Goal: Download file/media

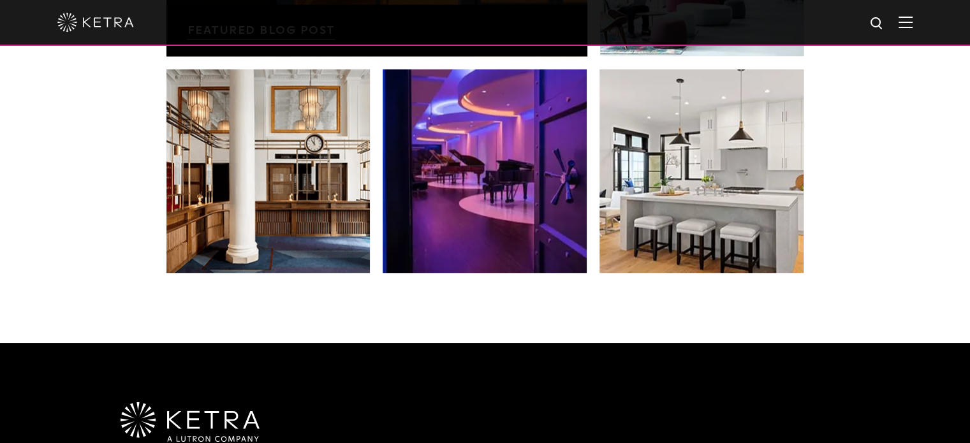
scroll to position [2615, 0]
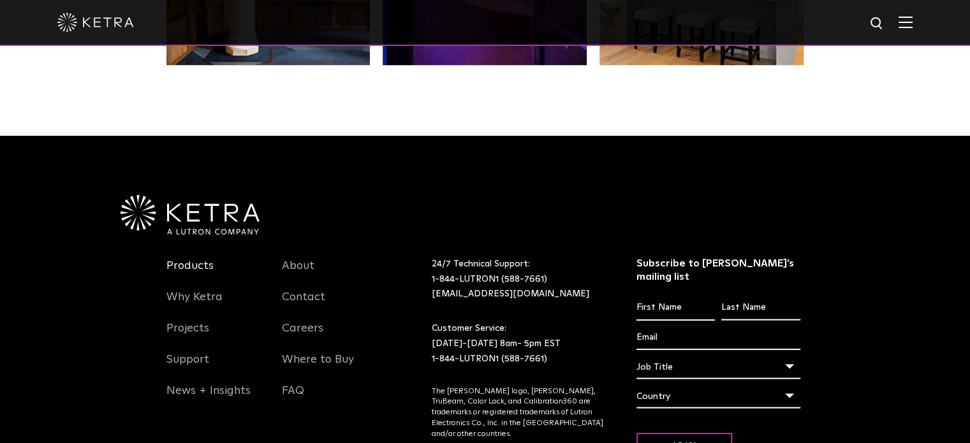
click at [196, 259] on link "Products" at bounding box center [189, 273] width 47 height 29
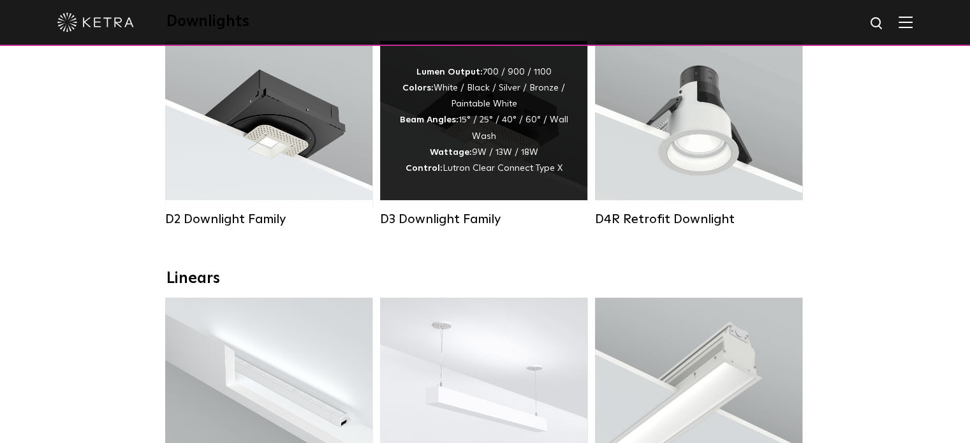
scroll to position [255, 0]
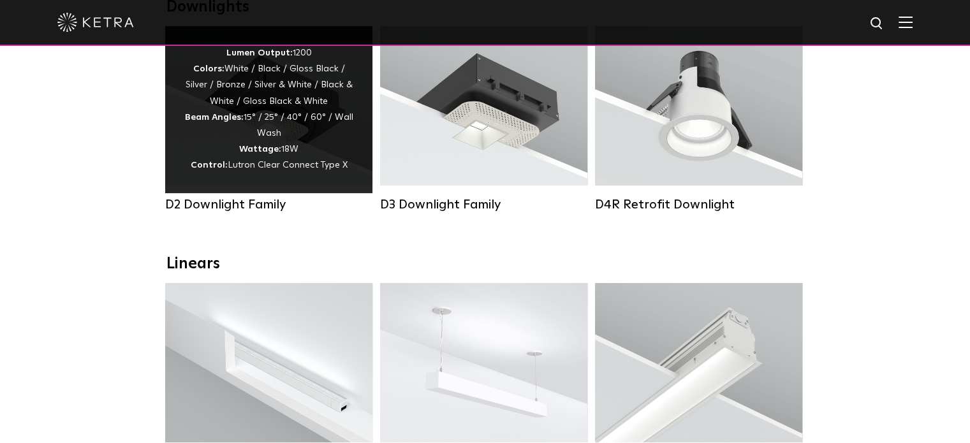
click at [246, 127] on div "Lumen Output: 1200 Colors: White / Black / Gloss Black / Silver / Bronze / Silv…" at bounding box center [268, 109] width 169 height 129
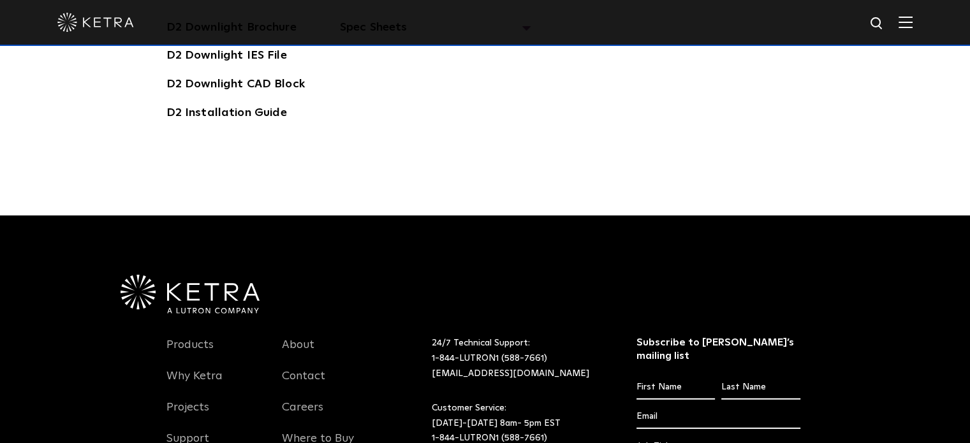
scroll to position [3253, 0]
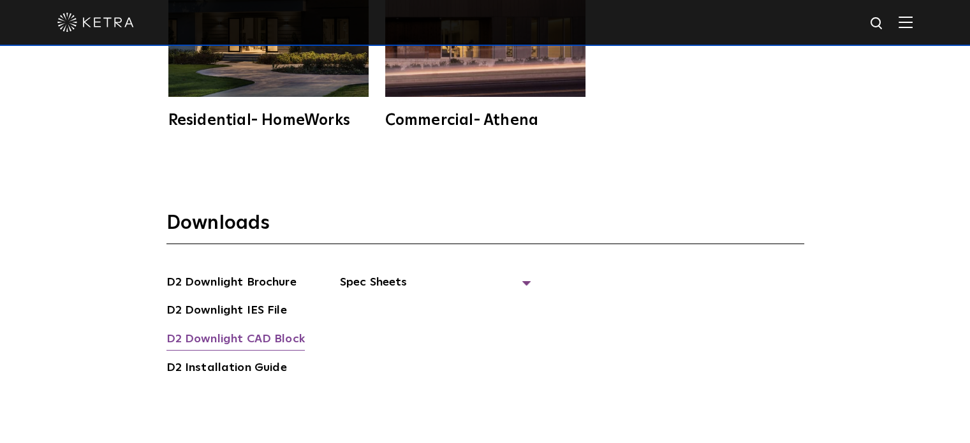
click at [249, 330] on link "D2 Downlight CAD Block" at bounding box center [235, 340] width 138 height 20
click at [446, 376] on div "Downloads D2 Downlight Brochure D2 Downlight IES File D2 Downlight CAD Block D2…" at bounding box center [485, 320] width 970 height 301
click at [371, 274] on span "Spec Sheets" at bounding box center [435, 288] width 191 height 28
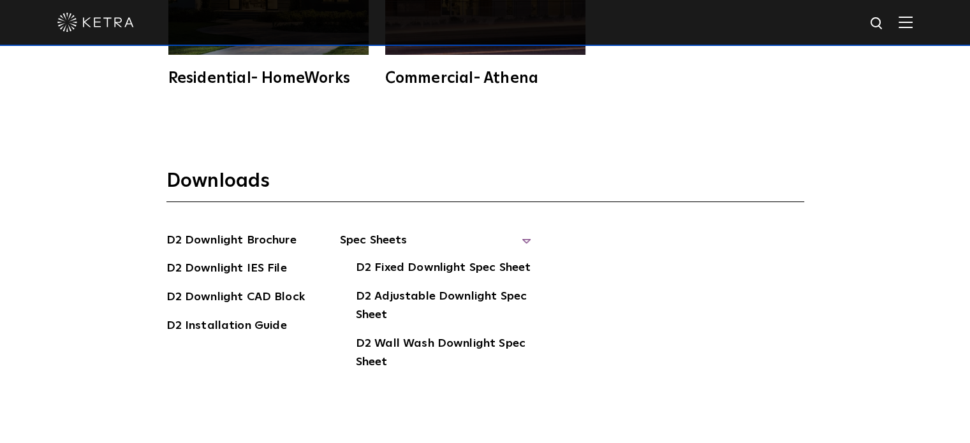
scroll to position [3317, 0]
